Goal: Task Accomplishment & Management: Manage account settings

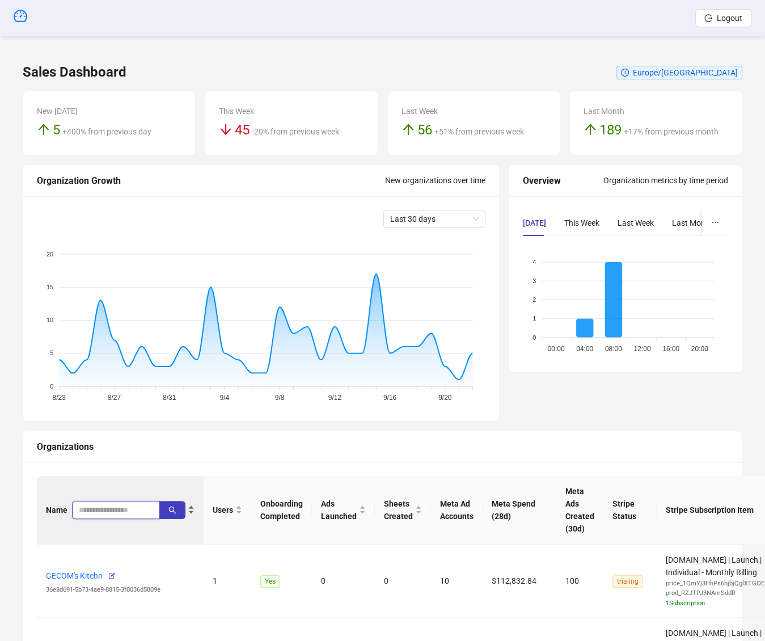
click at [105, 508] on input "search" at bounding box center [111, 510] width 65 height 12
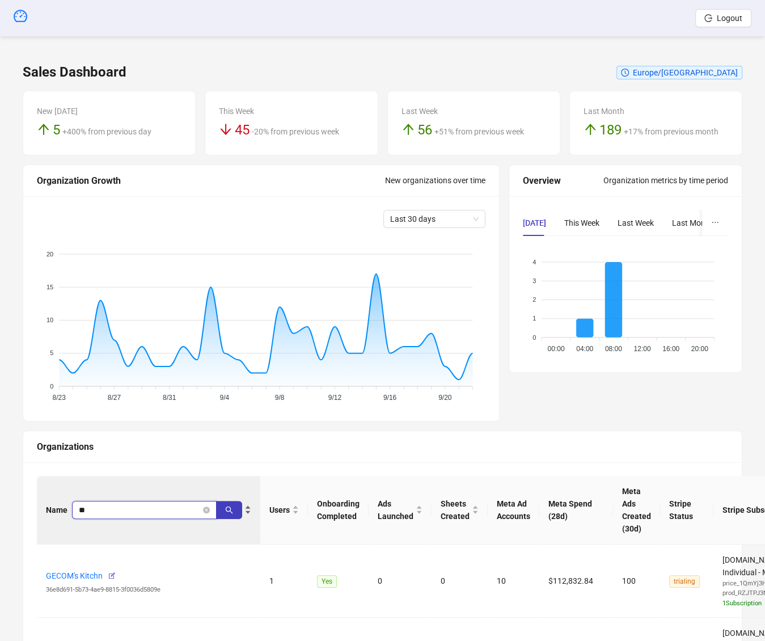
type input "*"
type input "*********"
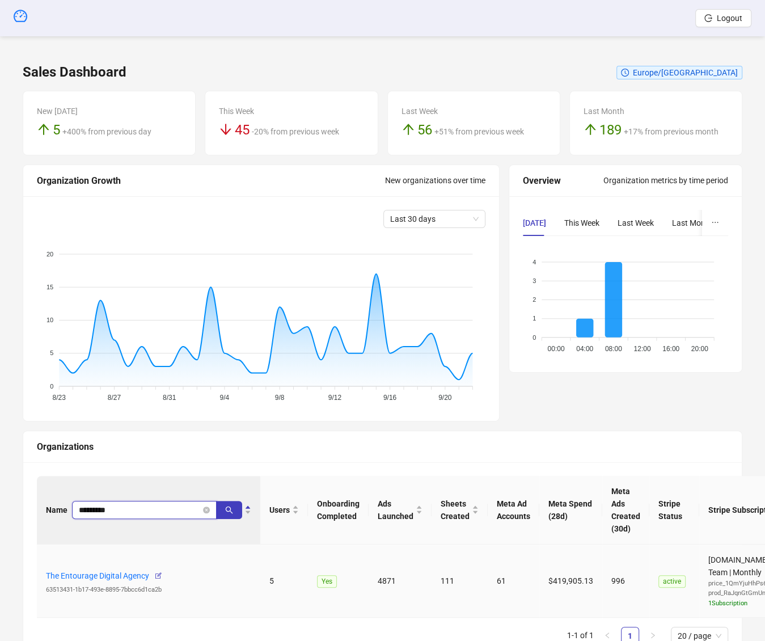
scroll to position [53, 0]
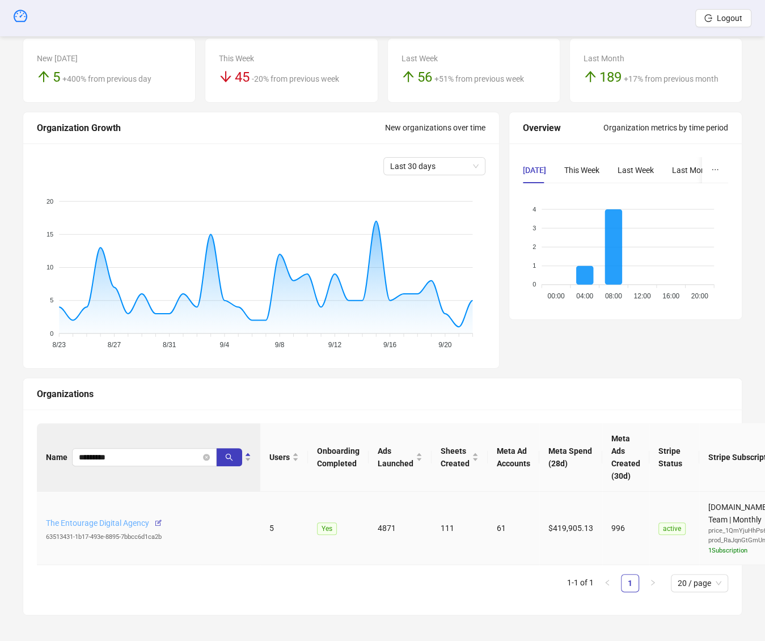
click at [96, 526] on link "The Entourage Digital Agency" at bounding box center [97, 522] width 103 height 9
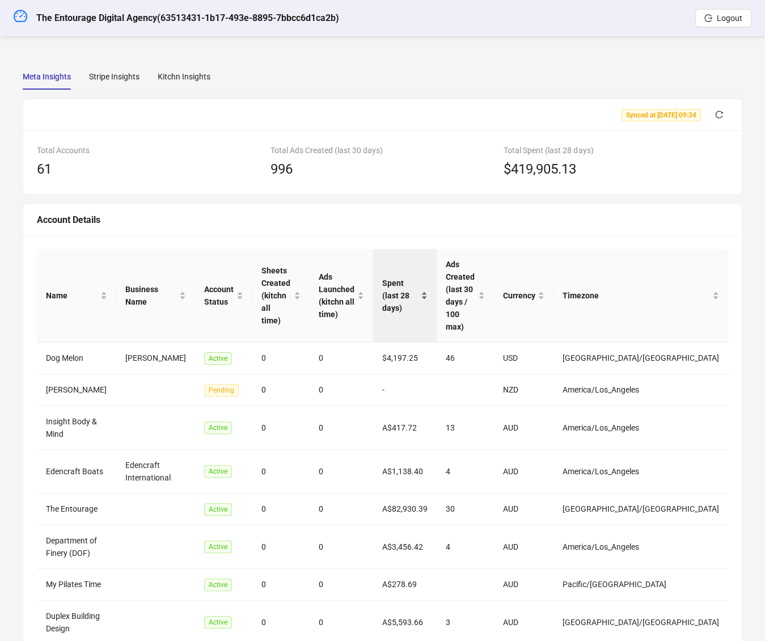
click at [419, 282] on span "Spent (last 28 days)" at bounding box center [400, 295] width 37 height 37
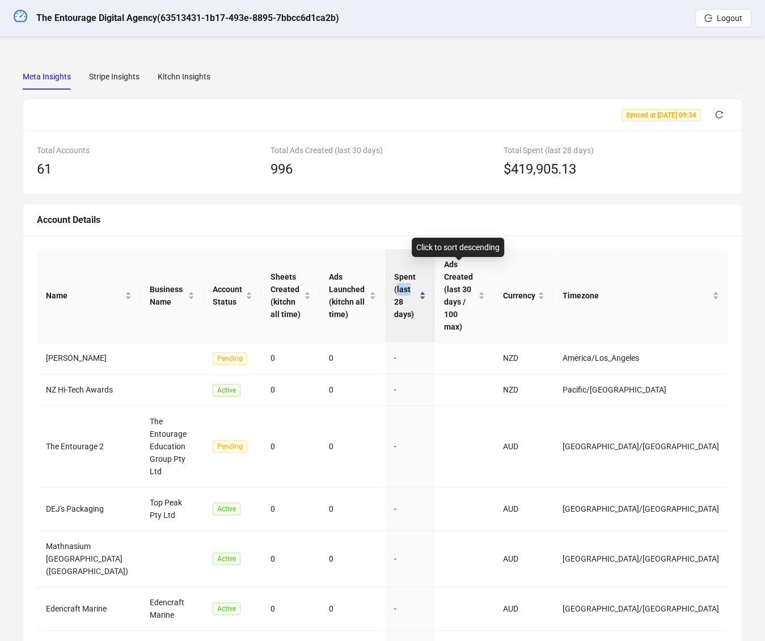
click at [417, 282] on span "Spent (last 28 days)" at bounding box center [405, 296] width 23 height 50
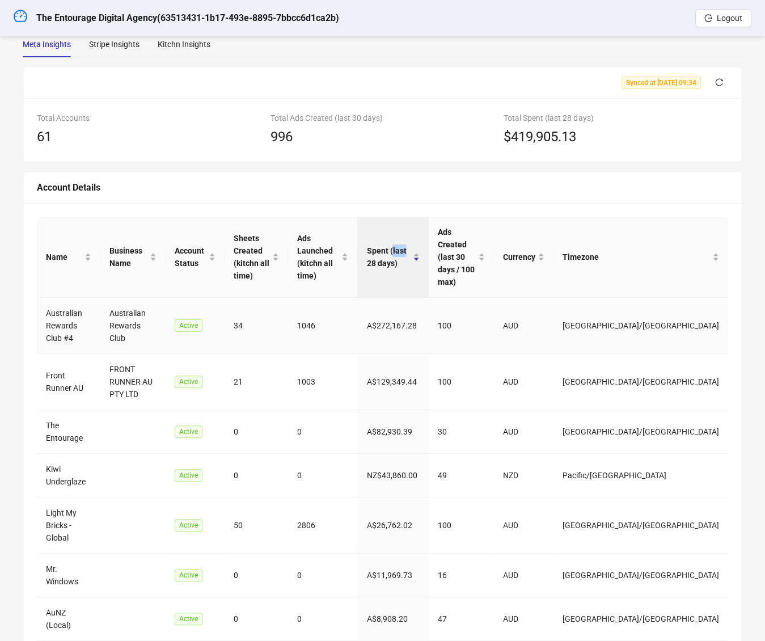
scroll to position [35, 0]
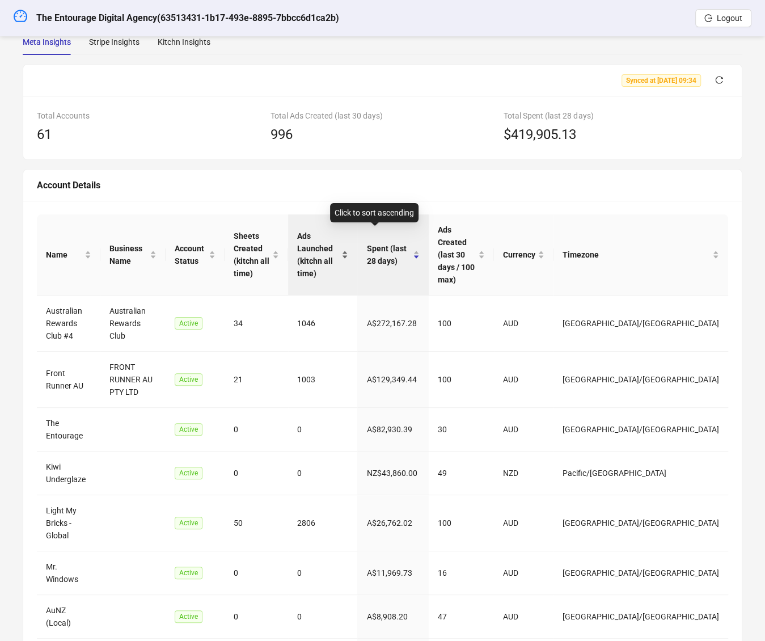
click at [339, 238] on span "Ads Launched (kitchn all time)" at bounding box center [318, 255] width 42 height 50
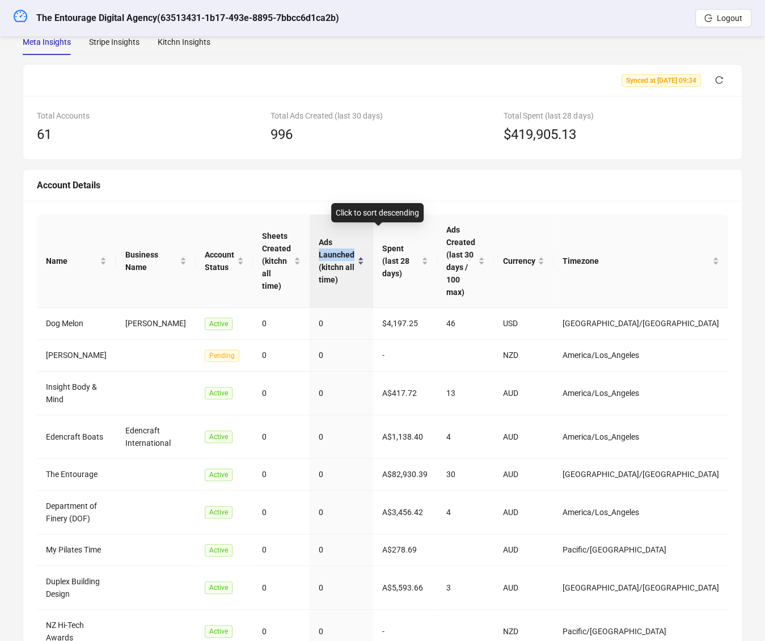
click at [355, 237] on span "Ads Launched (kitchn all time)" at bounding box center [337, 261] width 36 height 50
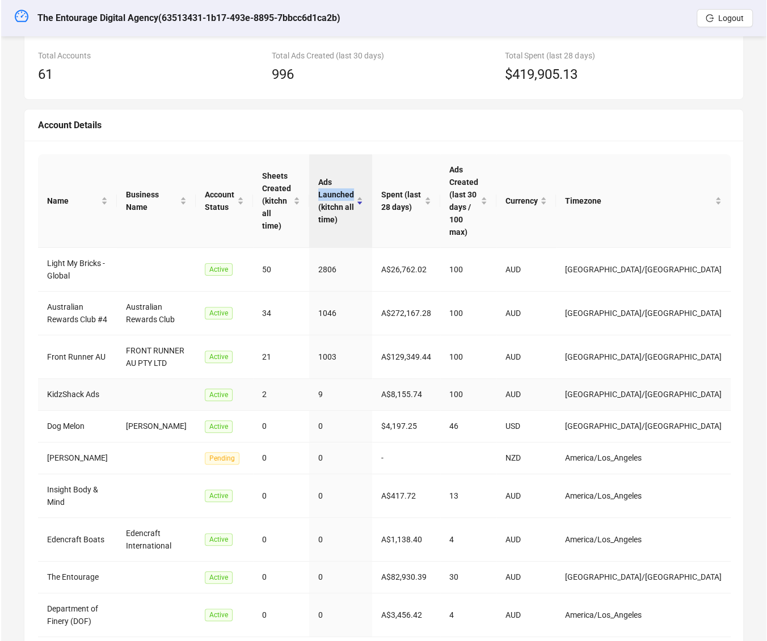
scroll to position [0, 0]
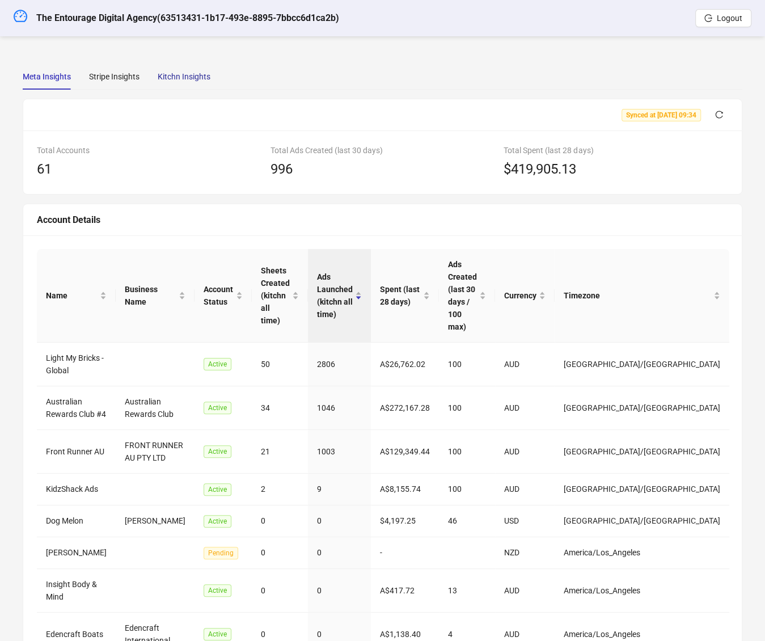
click at [196, 82] on div "Kitchn Insights" at bounding box center [184, 76] width 53 height 12
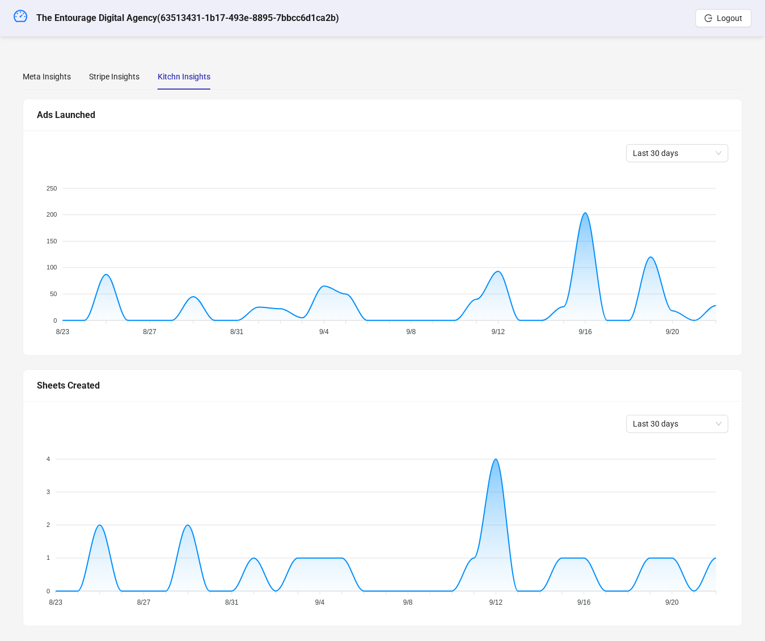
click at [144, 78] on div "Meta Insights Stripe Insights Kitchn Insights" at bounding box center [117, 77] width 188 height 26
click at [132, 78] on div "Stripe Insights" at bounding box center [114, 76] width 50 height 12
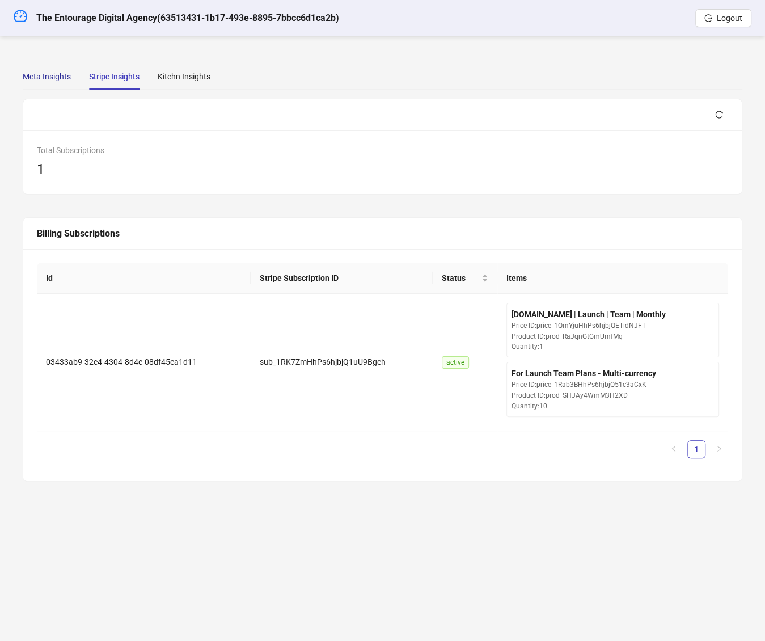
click at [56, 75] on div "Meta Insights" at bounding box center [47, 76] width 48 height 12
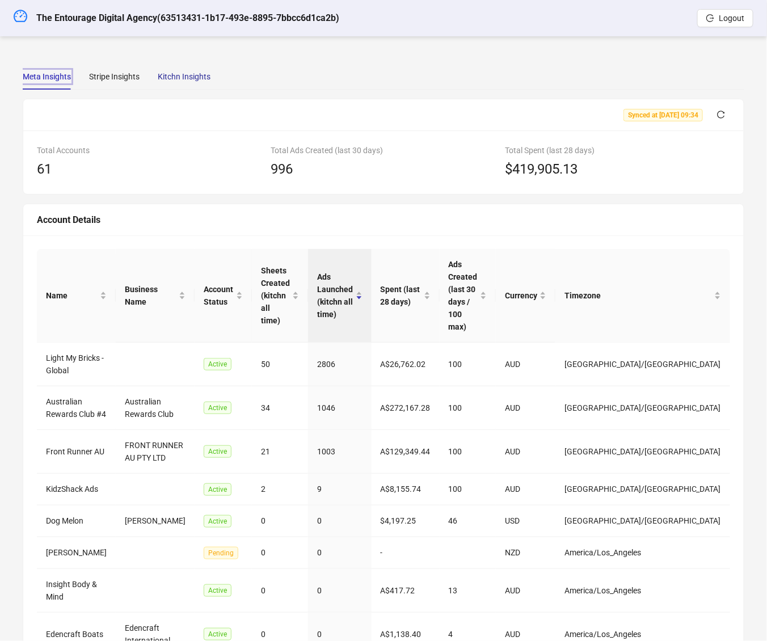
click at [195, 78] on div "Kitchn Insights" at bounding box center [184, 76] width 53 height 12
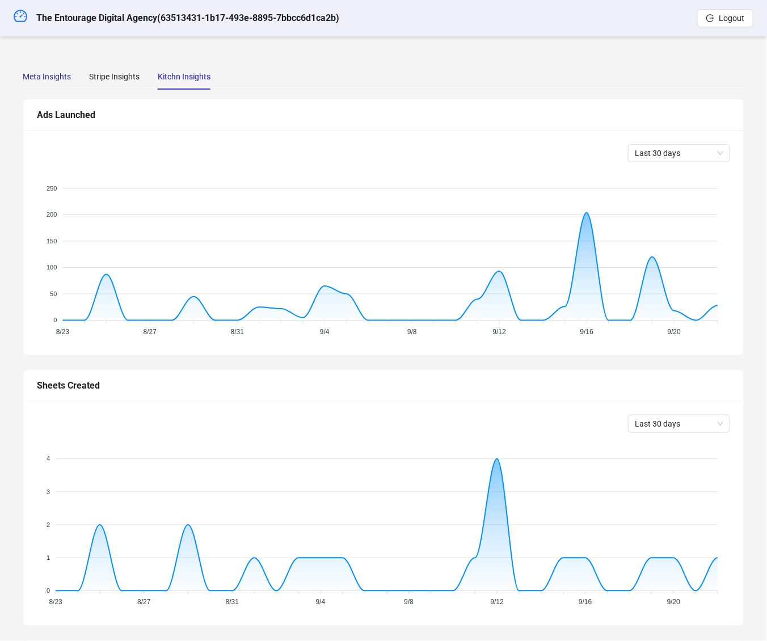
click at [48, 82] on div "Meta Insights" at bounding box center [47, 76] width 48 height 12
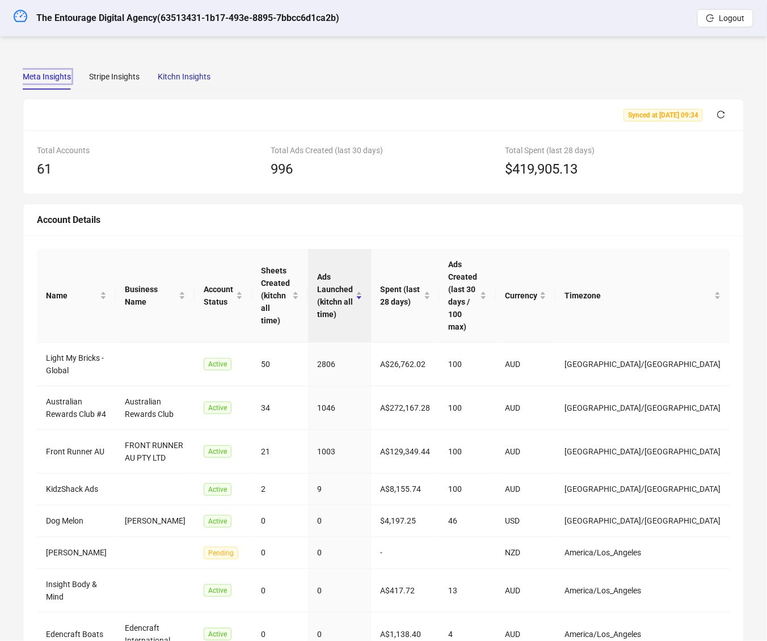
click at [182, 73] on div "Kitchn Insights" at bounding box center [184, 76] width 53 height 12
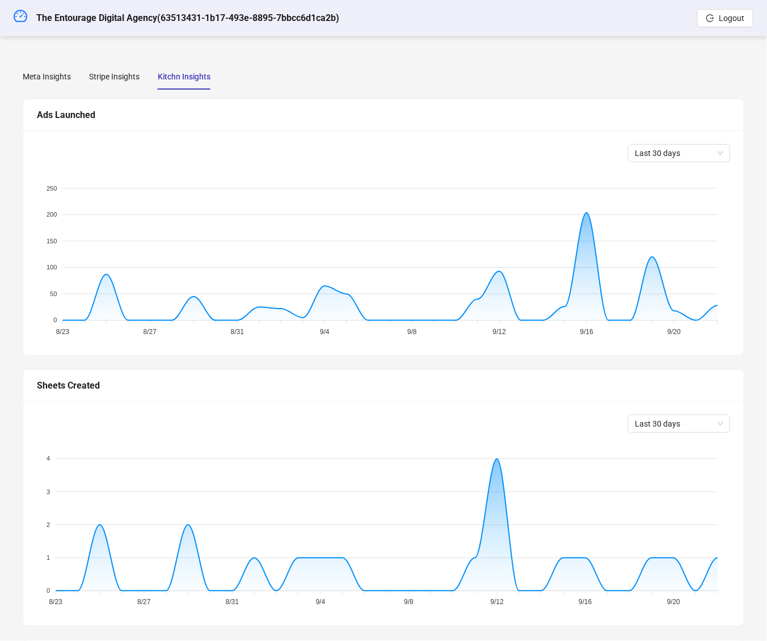
click at [380, 37] on div "Meta Insights Stripe Insights Kitchn Insights Synced at 2025-09-22 09:34 Total …" at bounding box center [383, 493] width 767 height 914
click at [43, 82] on div "Meta Insights" at bounding box center [47, 76] width 48 height 12
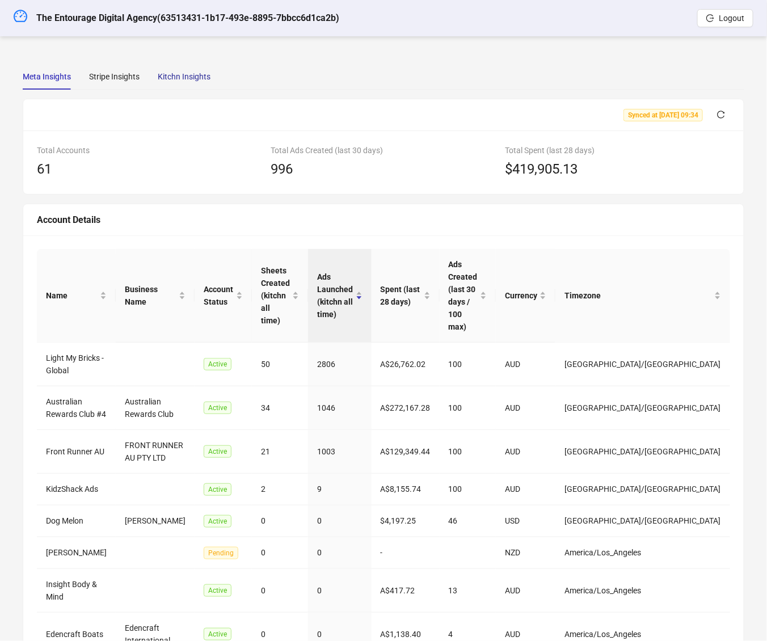
click at [196, 81] on div "Kitchn Insights" at bounding box center [184, 76] width 53 height 12
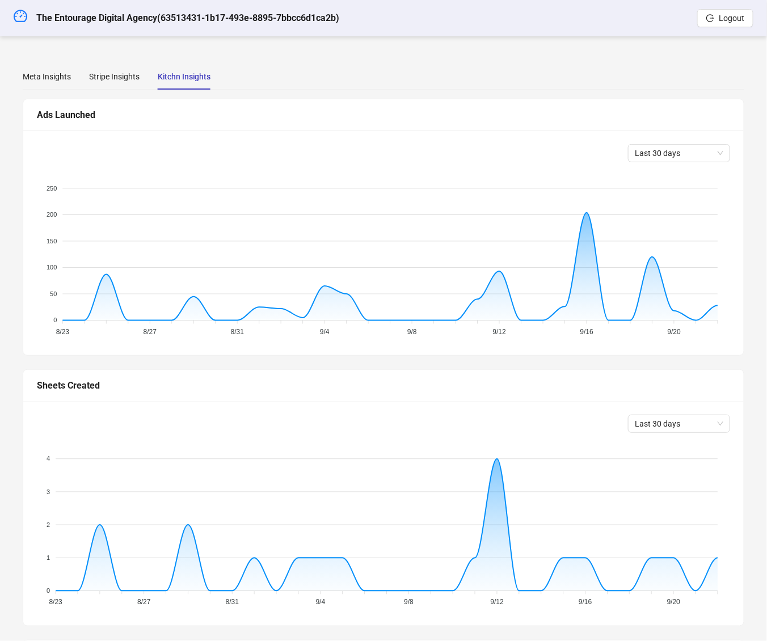
click at [332, 81] on div "Meta Insights Stripe Insights Kitchn Insights" at bounding box center [383, 77] width 721 height 26
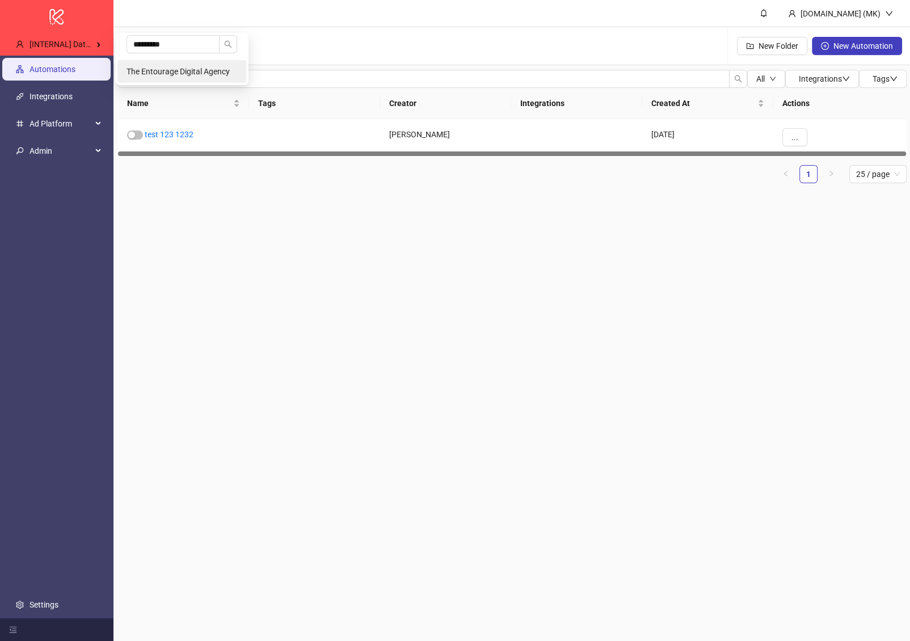
type input "*********"
click at [205, 71] on span "The Entourage Digital Agency" at bounding box center [177, 71] width 103 height 9
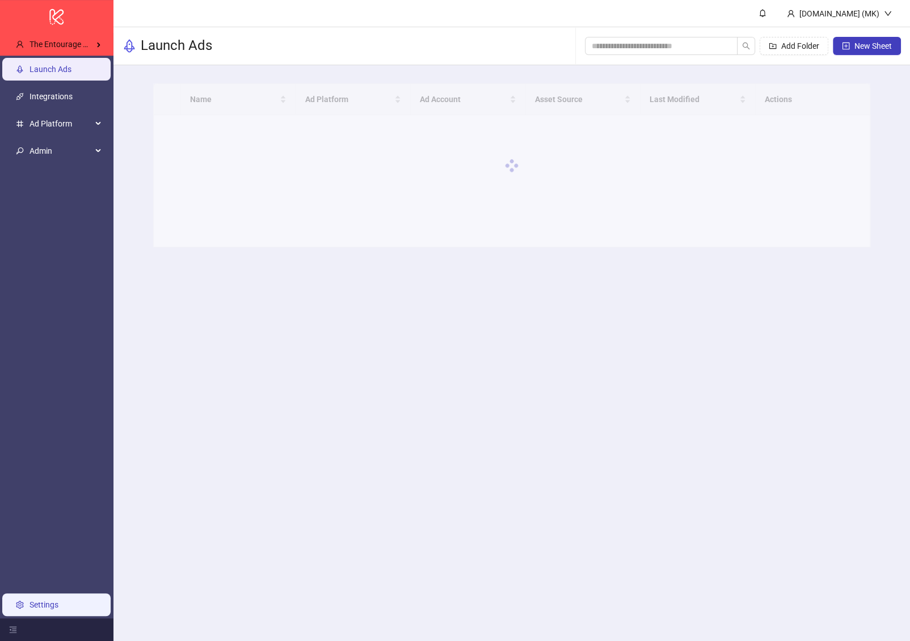
click at [58, 600] on link "Settings" at bounding box center [43, 604] width 29 height 9
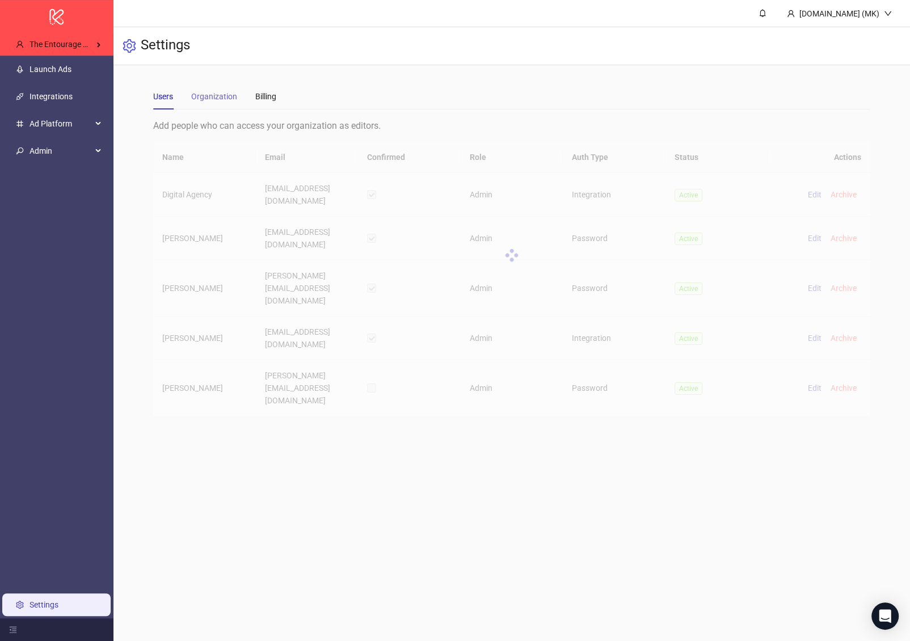
click at [228, 105] on div "Organization" at bounding box center [214, 96] width 46 height 26
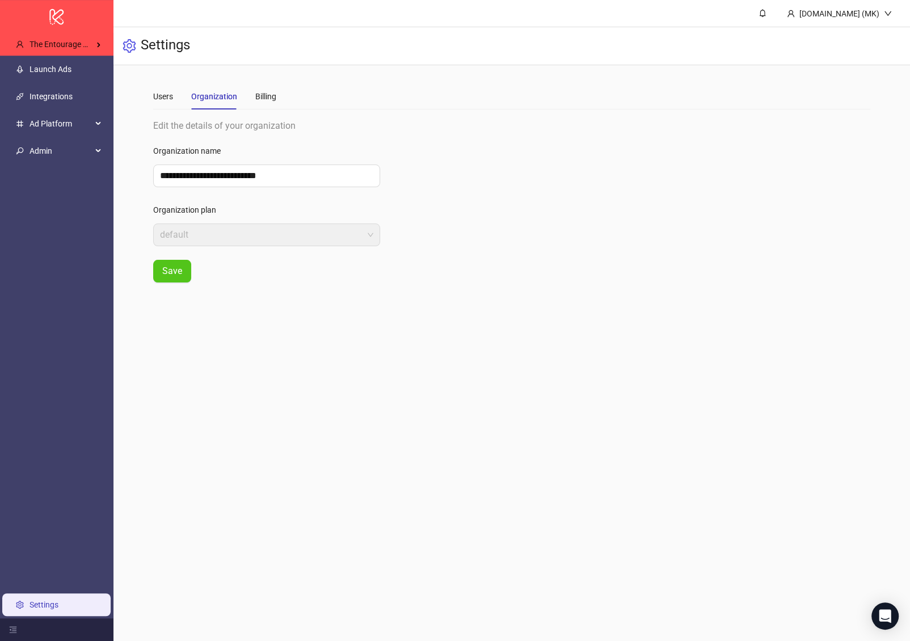
click at [177, 99] on div "Users Organization Billing" at bounding box center [214, 96] width 123 height 26
click at [171, 99] on div "Users" at bounding box center [163, 96] width 20 height 12
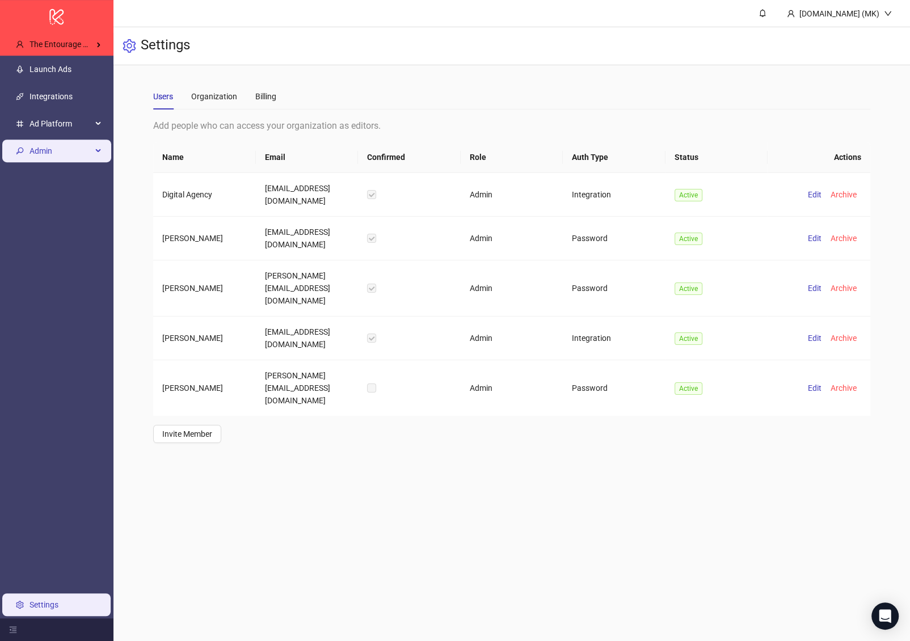
click at [65, 149] on span "Admin" at bounding box center [60, 151] width 62 height 23
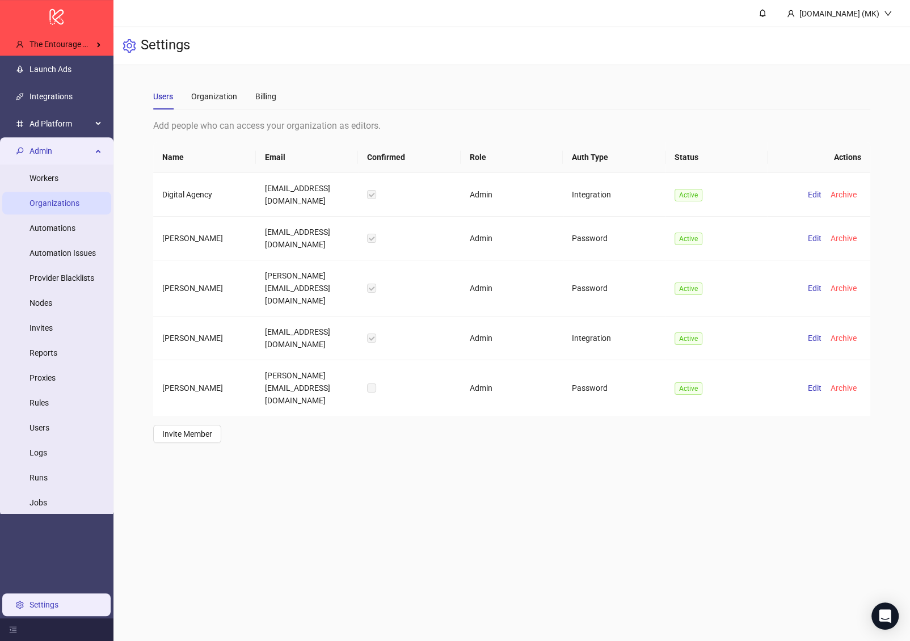
click at [77, 205] on link "Organizations" at bounding box center [54, 203] width 50 height 9
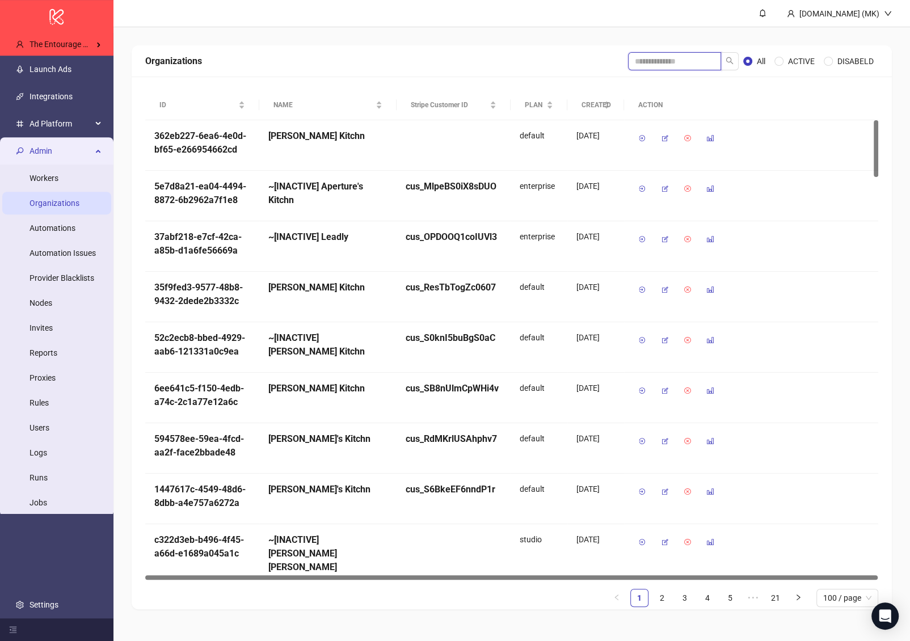
click at [665, 64] on input "search" at bounding box center [674, 61] width 93 height 18
type input "*********"
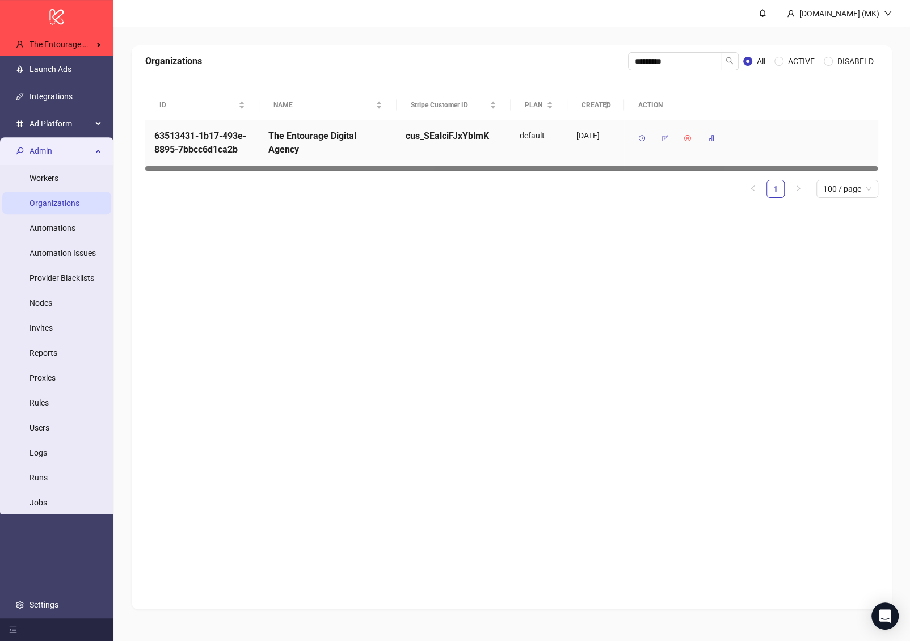
click at [668, 133] on button "button" at bounding box center [665, 138] width 18 height 18
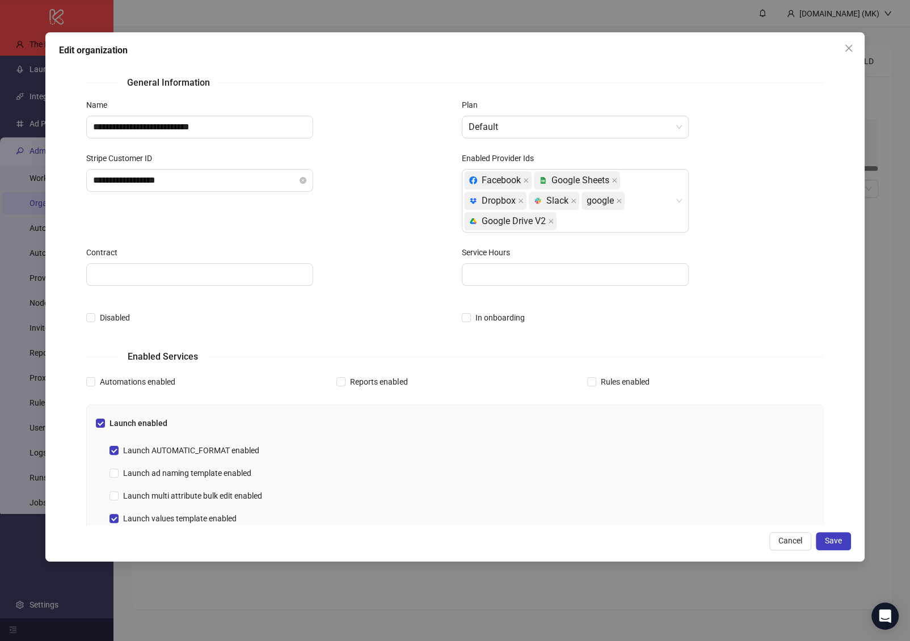
scroll to position [40, 0]
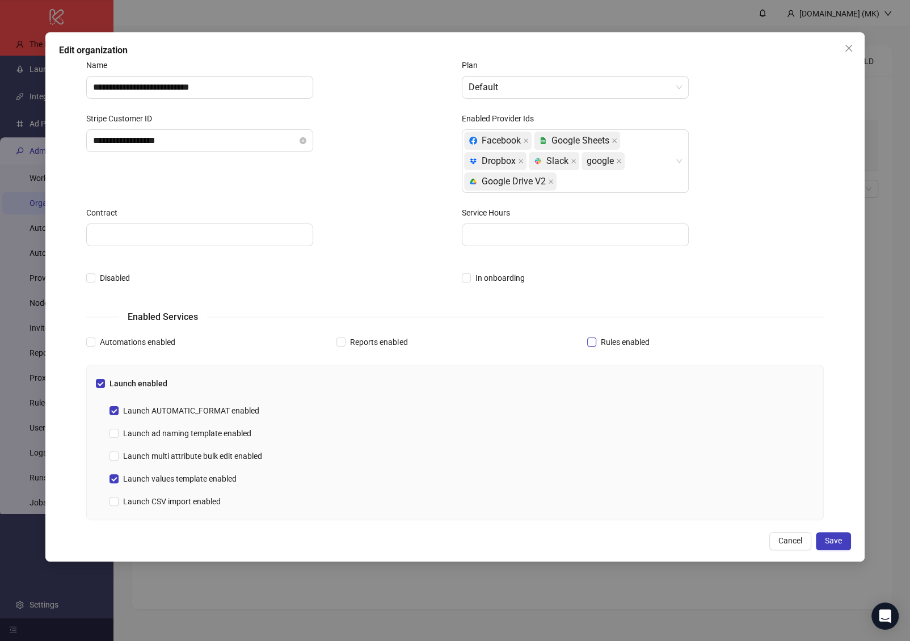
click at [602, 338] on span "Rules enabled" at bounding box center [625, 342] width 58 height 12
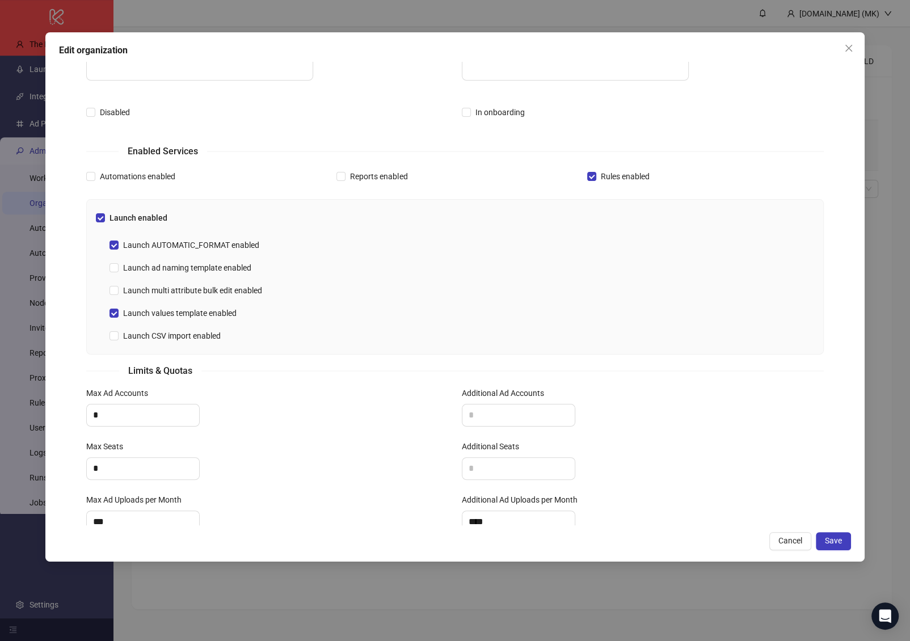
scroll to position [231, 0]
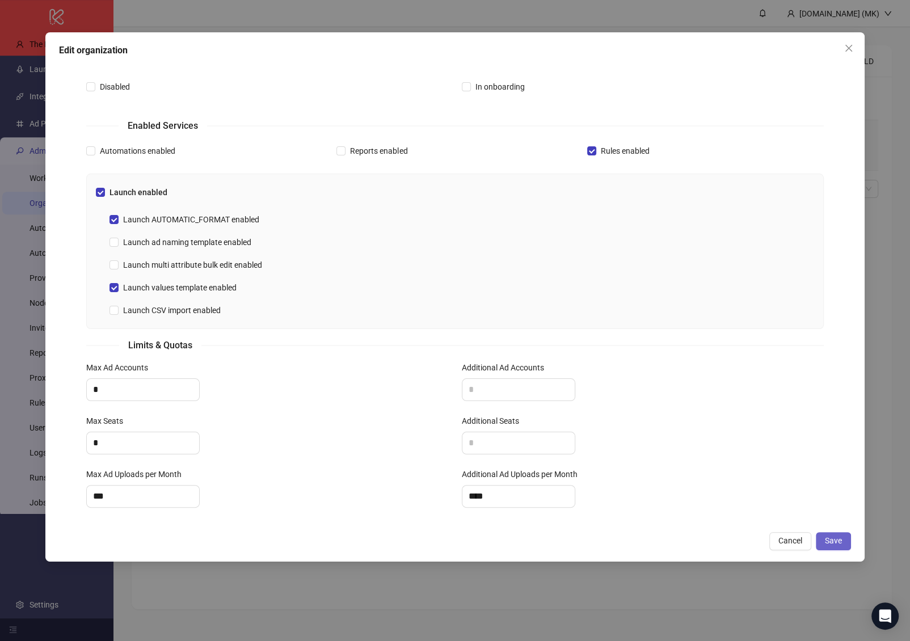
click at [839, 544] on span "Save" at bounding box center [833, 540] width 17 height 9
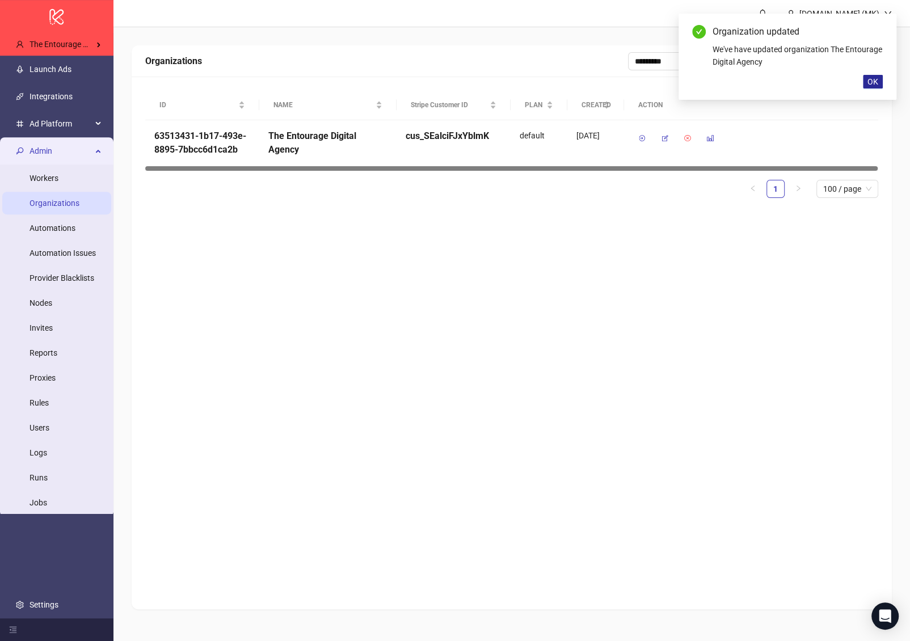
click at [872, 82] on span "OK" at bounding box center [872, 81] width 11 height 9
click at [543, 296] on div "Organizations ********* All ACTIVE DISABELD ID NAME Stripe Customer ID PLAN CRE…" at bounding box center [512, 327] width 760 height 564
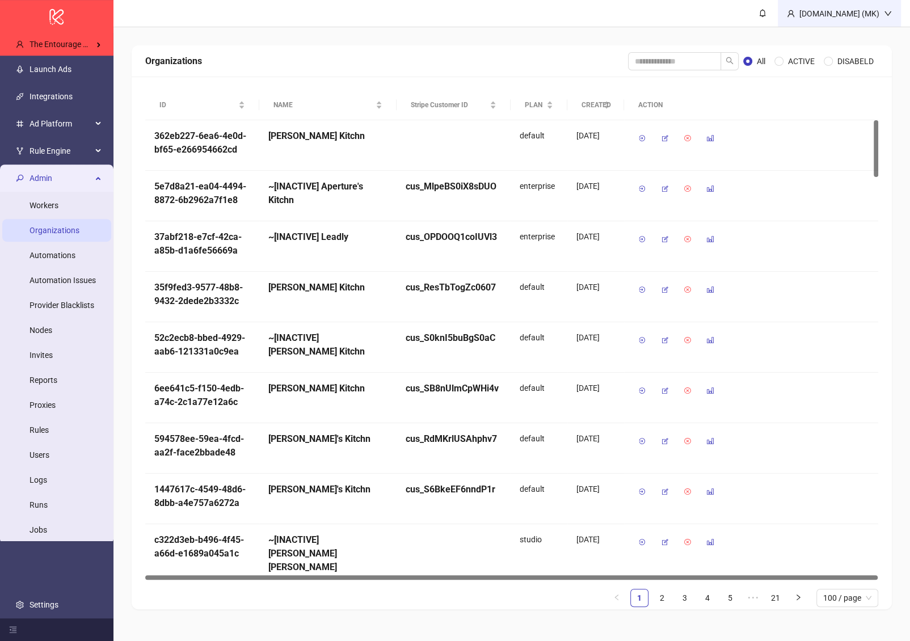
click at [831, 25] on div "[DOMAIN_NAME] (MK)" at bounding box center [839, 13] width 123 height 27
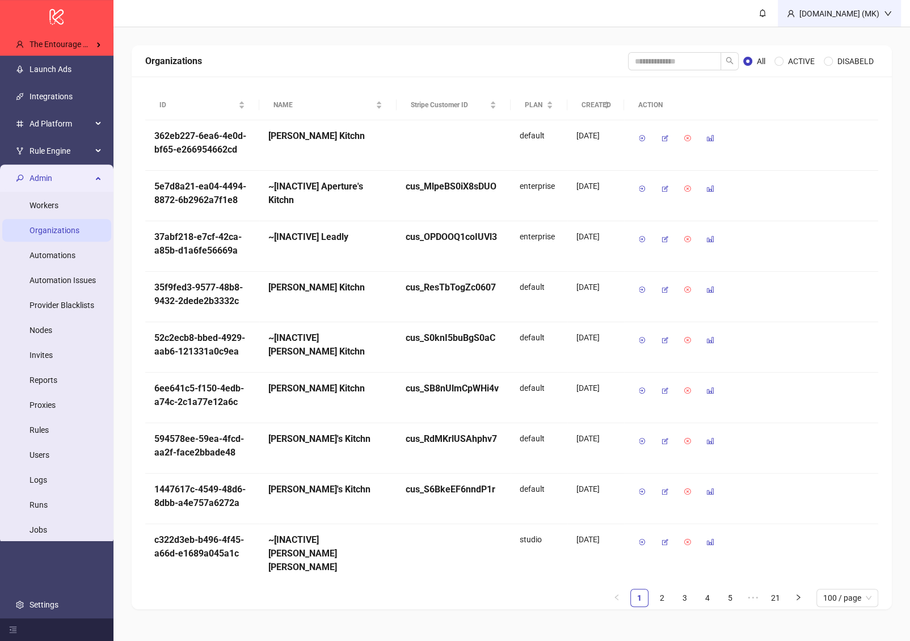
click at [840, 11] on div "[DOMAIN_NAME] (MK)" at bounding box center [839, 13] width 89 height 12
click at [841, 38] on span "Logout" at bounding box center [864, 40] width 54 height 12
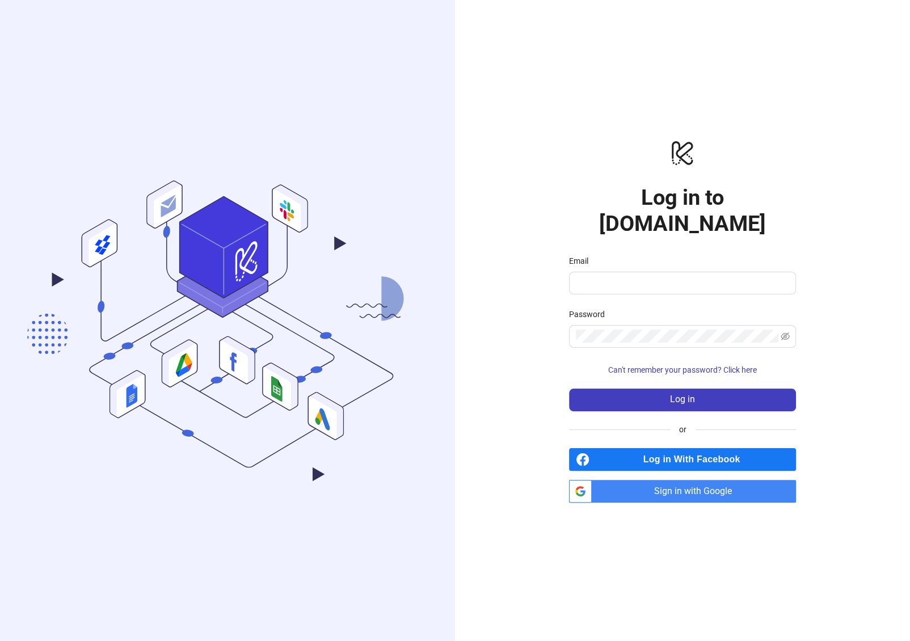
click at [602, 288] on form "Email Password Can't remember your password? Click here Log in" at bounding box center [682, 333] width 227 height 157
click at [640, 448] on span "Log in With Facebook" at bounding box center [695, 459] width 202 height 23
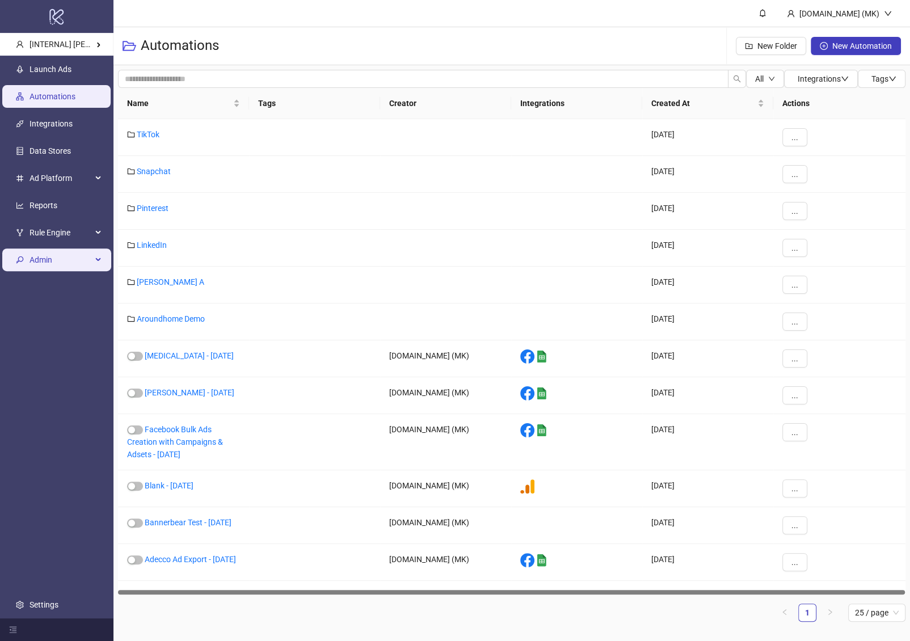
click at [54, 261] on span "Admin" at bounding box center [60, 259] width 62 height 23
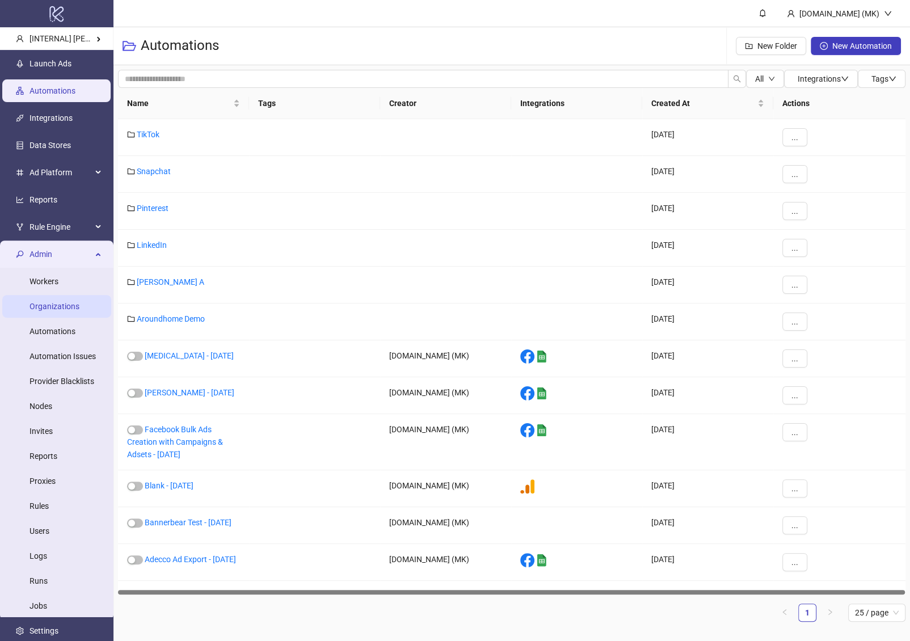
click at [79, 311] on link "Organizations" at bounding box center [54, 306] width 50 height 9
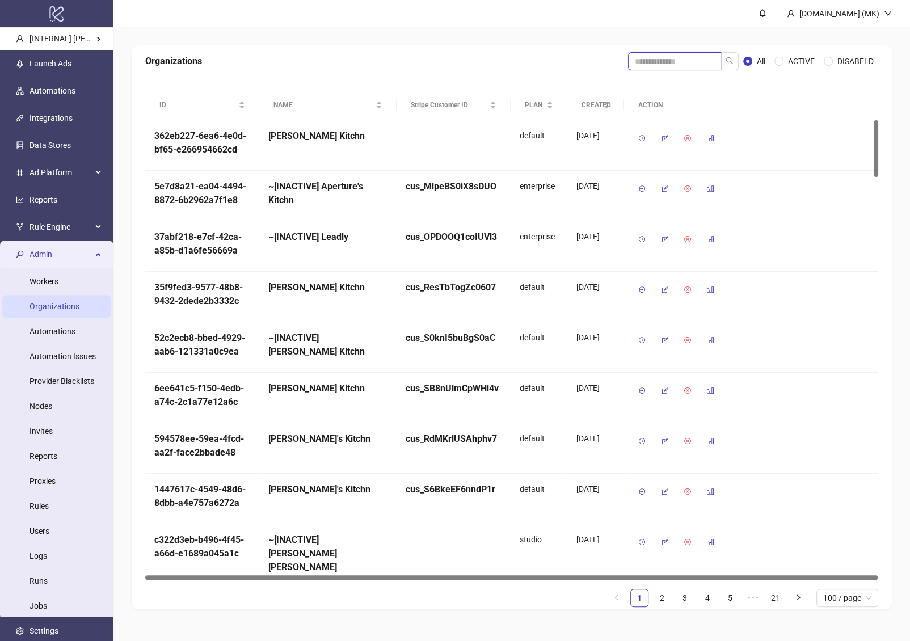
click at [664, 61] on input "search" at bounding box center [674, 61] width 93 height 18
type input "*********"
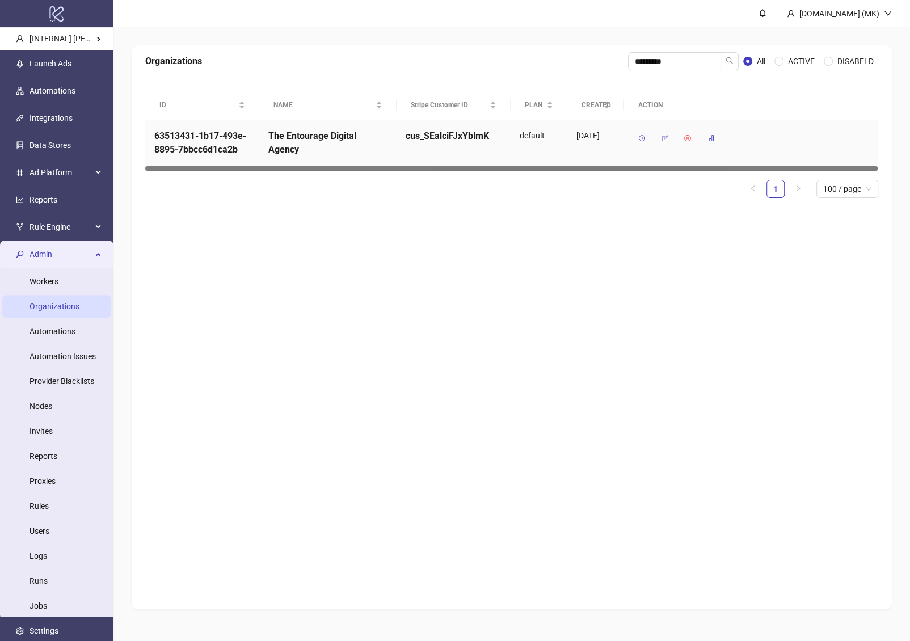
click at [664, 140] on icon "button" at bounding box center [665, 138] width 8 height 8
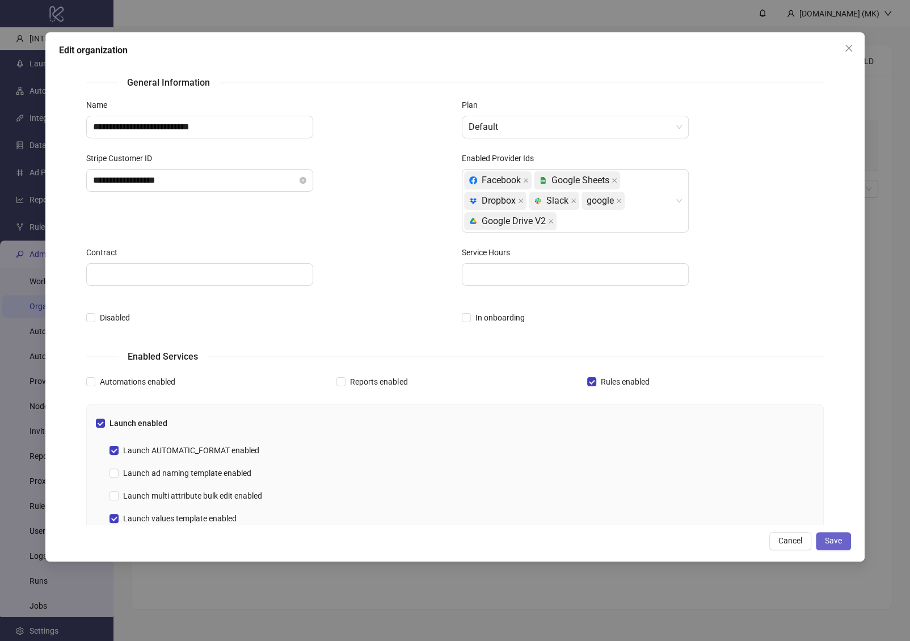
click at [836, 543] on span "Save" at bounding box center [833, 540] width 17 height 9
